Goal: Transaction & Acquisition: Download file/media

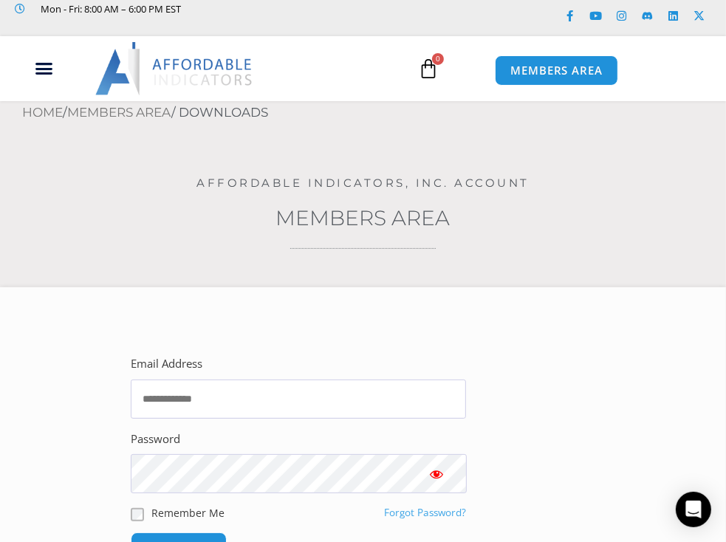
scroll to position [443, 0]
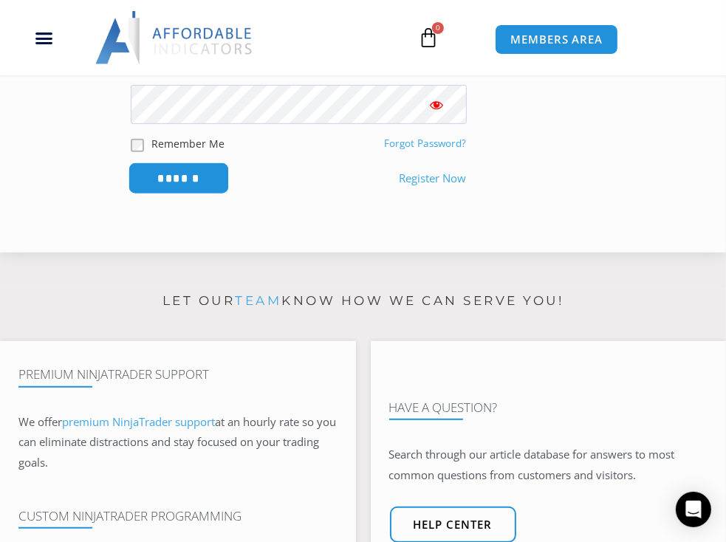
type input "**********"
click at [182, 174] on input "******" at bounding box center [178, 178] width 101 height 32
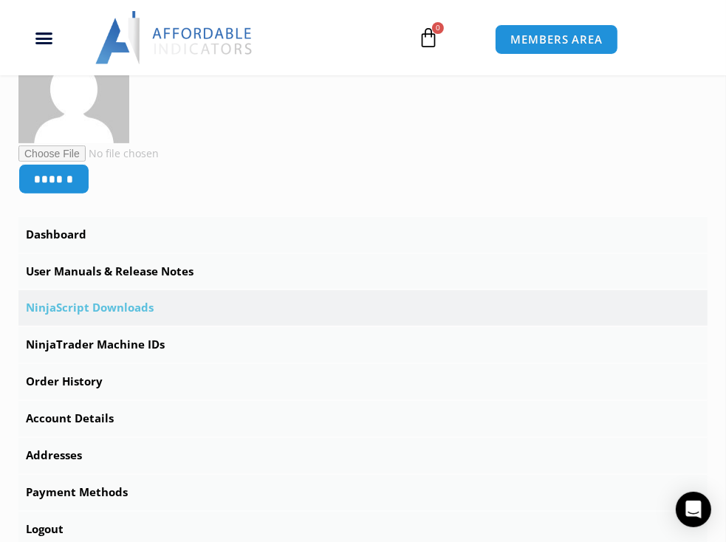
scroll to position [443, 0]
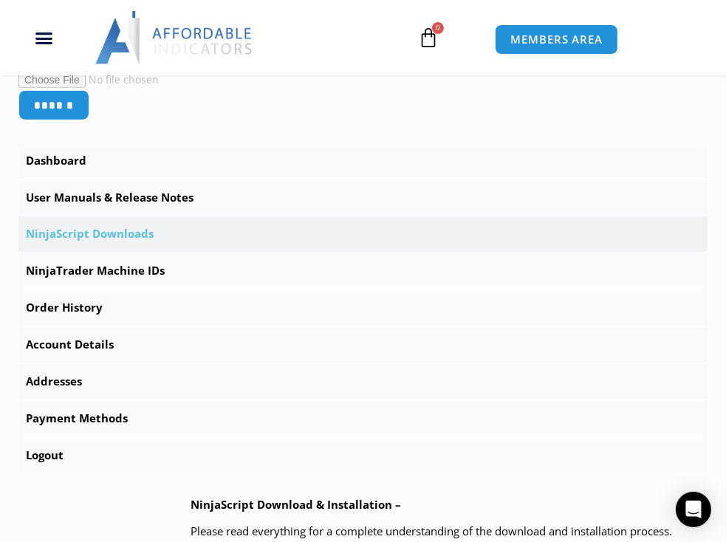
click at [84, 235] on link "NinjaScript Downloads" at bounding box center [362, 233] width 689 height 35
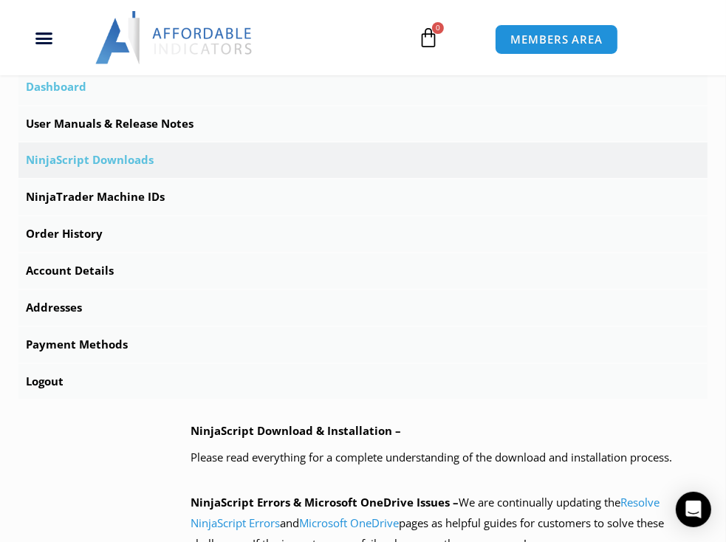
scroll to position [738, 0]
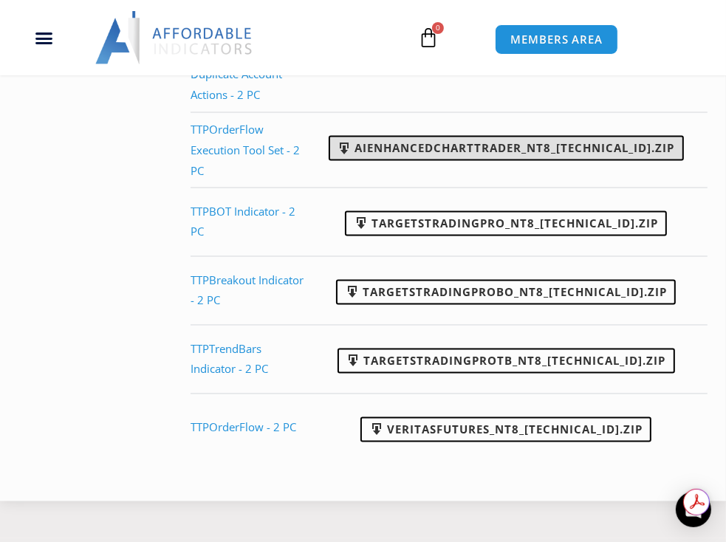
click at [462, 161] on link "AIEnhancedChartTrader_NT8_[TECHNICAL_ID].zip" at bounding box center [506, 148] width 355 height 25
click at [459, 161] on link "AIEnhancedChartTrader_NT8_[TECHNICAL_ID].zip" at bounding box center [506, 148] width 355 height 25
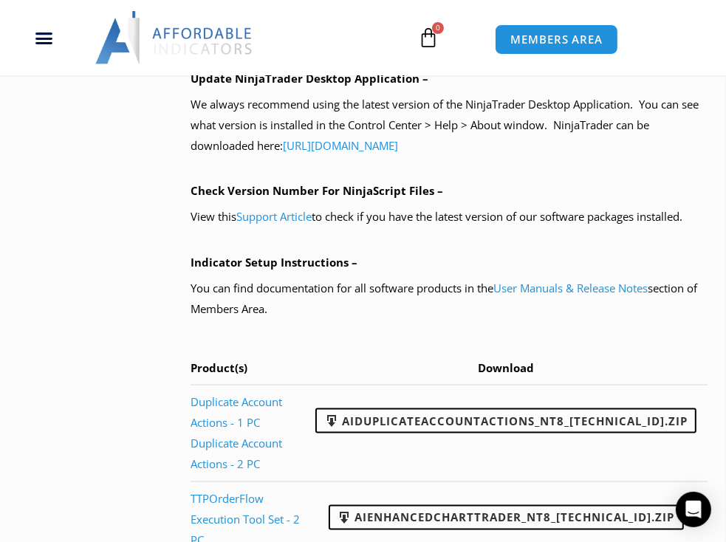
scroll to position [1403, 0]
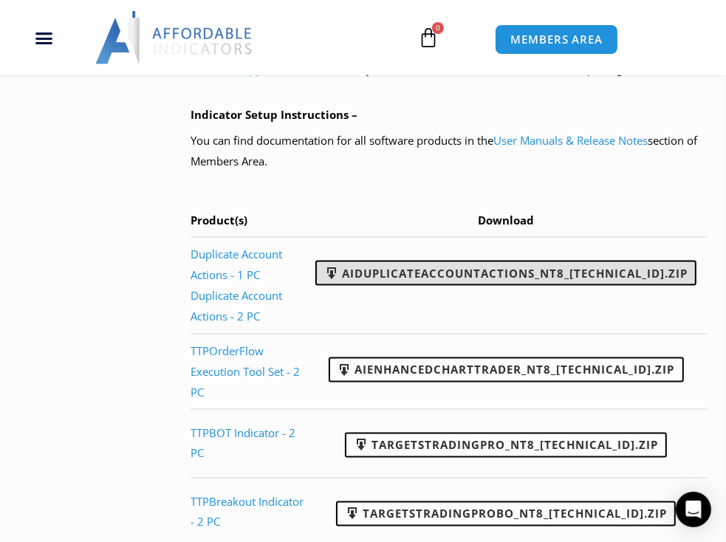
click at [481, 286] on link "AIDuplicateAccountActions_NT8_[TECHNICAL_ID].zip" at bounding box center [505, 273] width 381 height 25
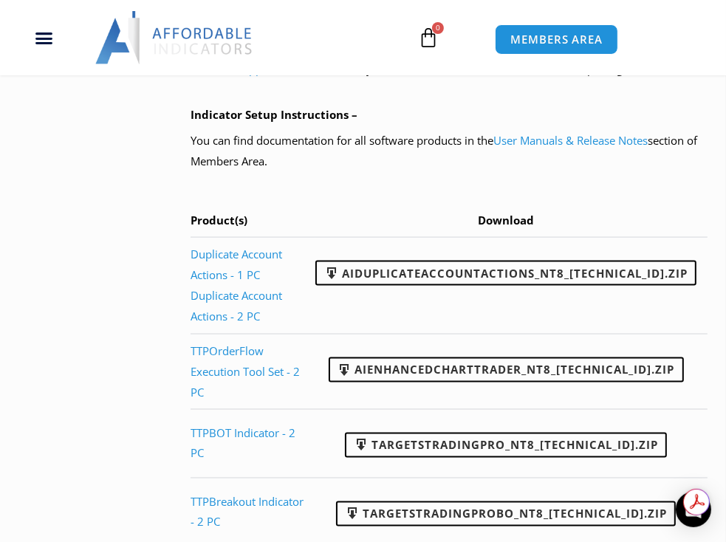
scroll to position [0, 0]
